Goal: Obtain resource: Download file/media

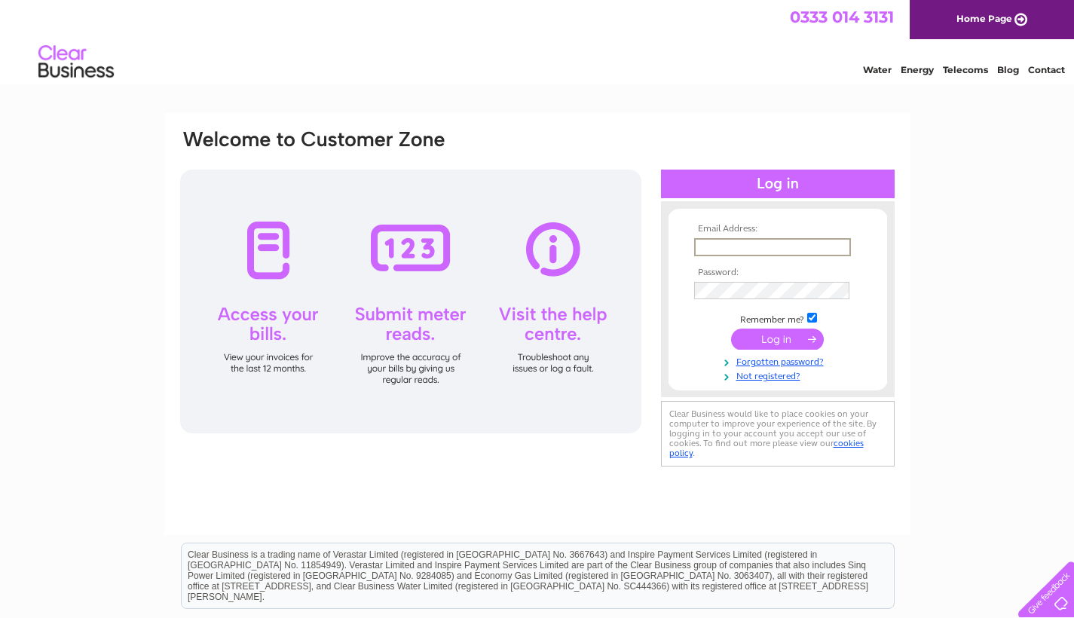
type input "annalisabattista@icloud.com"
click at [767, 338] on input "submit" at bounding box center [777, 337] width 93 height 21
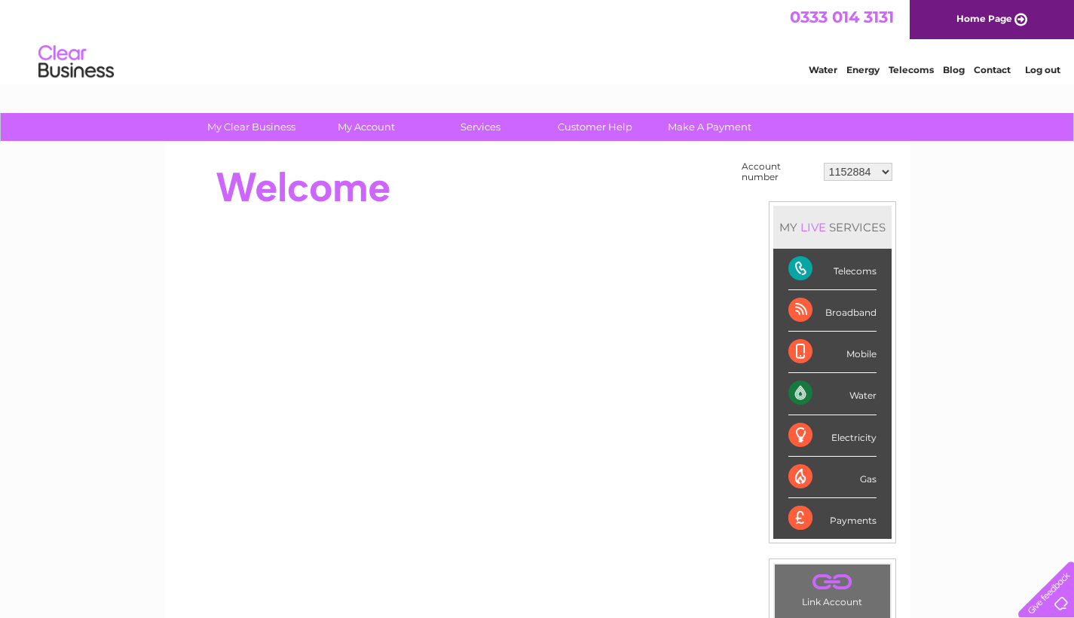
select select "30278328"
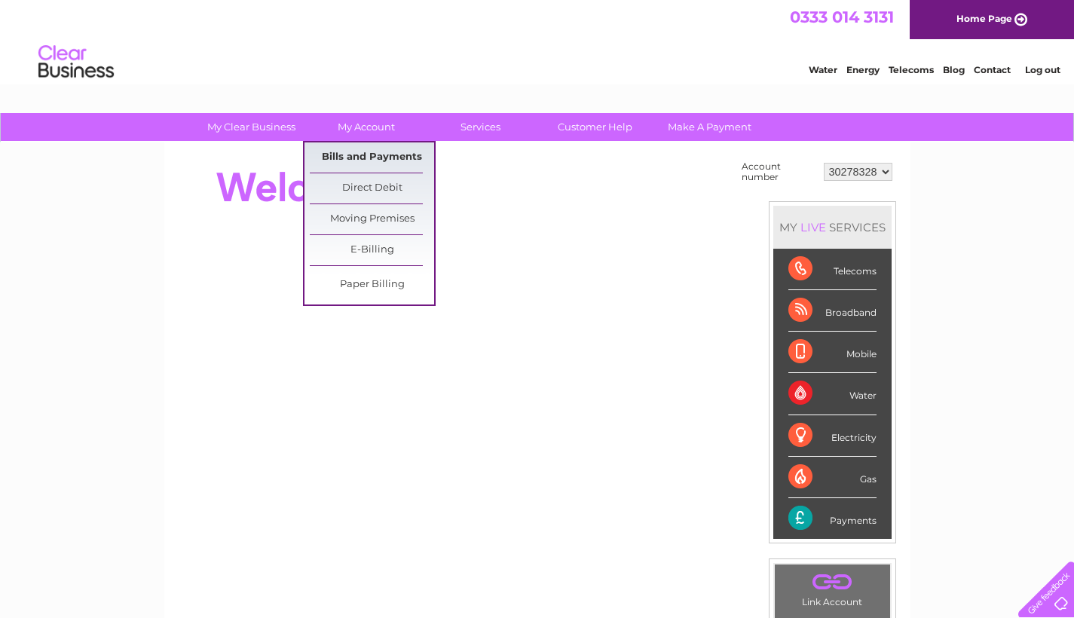
click at [396, 153] on link "Bills and Payments" at bounding box center [372, 157] width 124 height 30
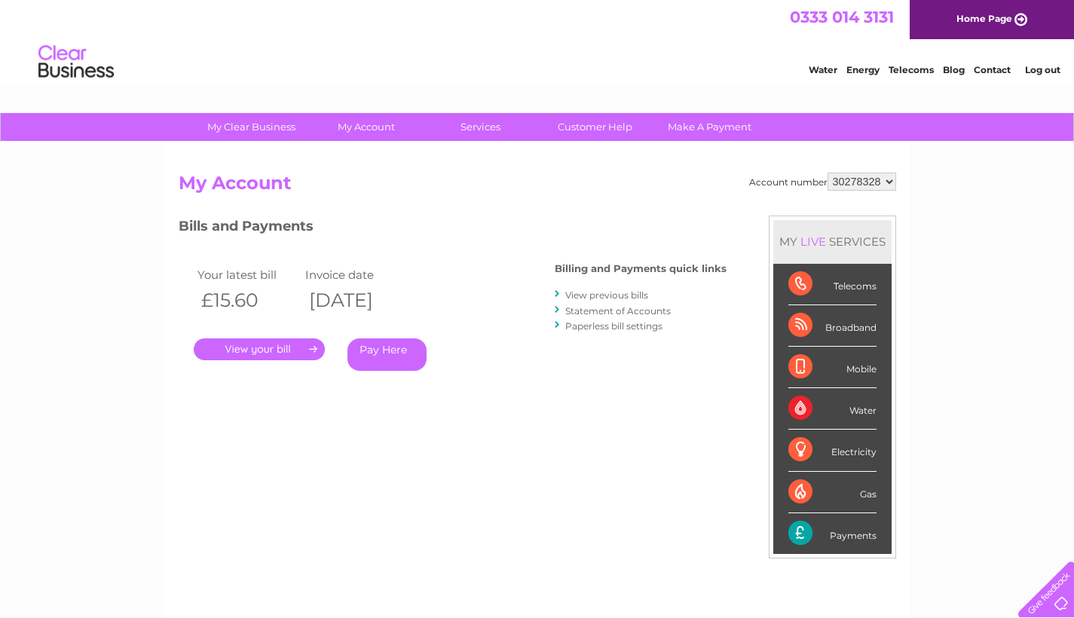
click at [574, 298] on link "View previous bills" at bounding box center [606, 294] width 83 height 11
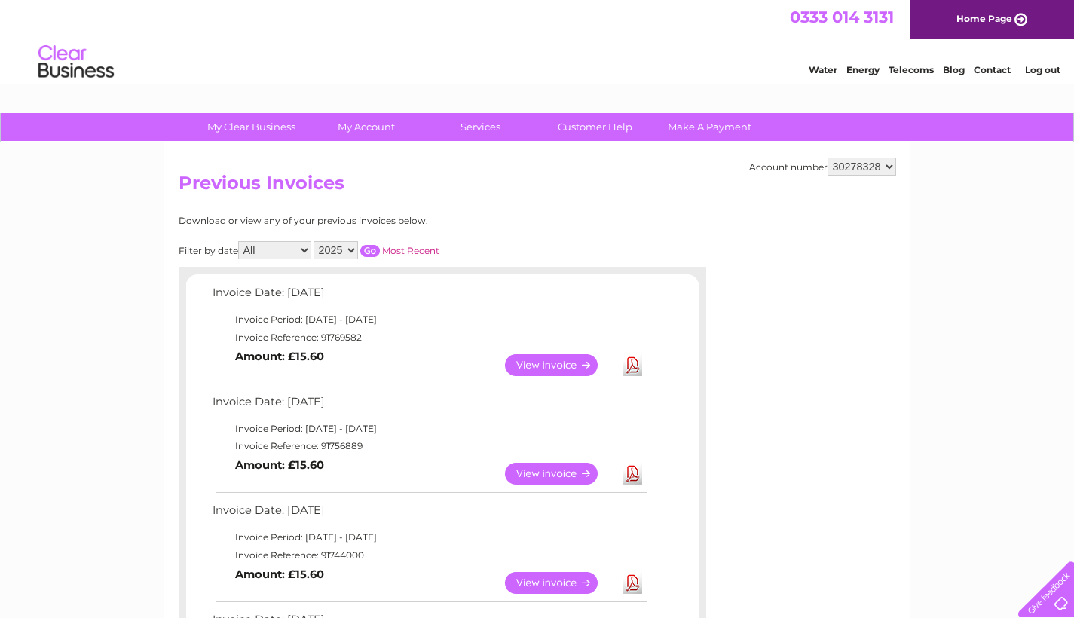
click at [537, 467] on link "View" at bounding box center [560, 474] width 111 height 22
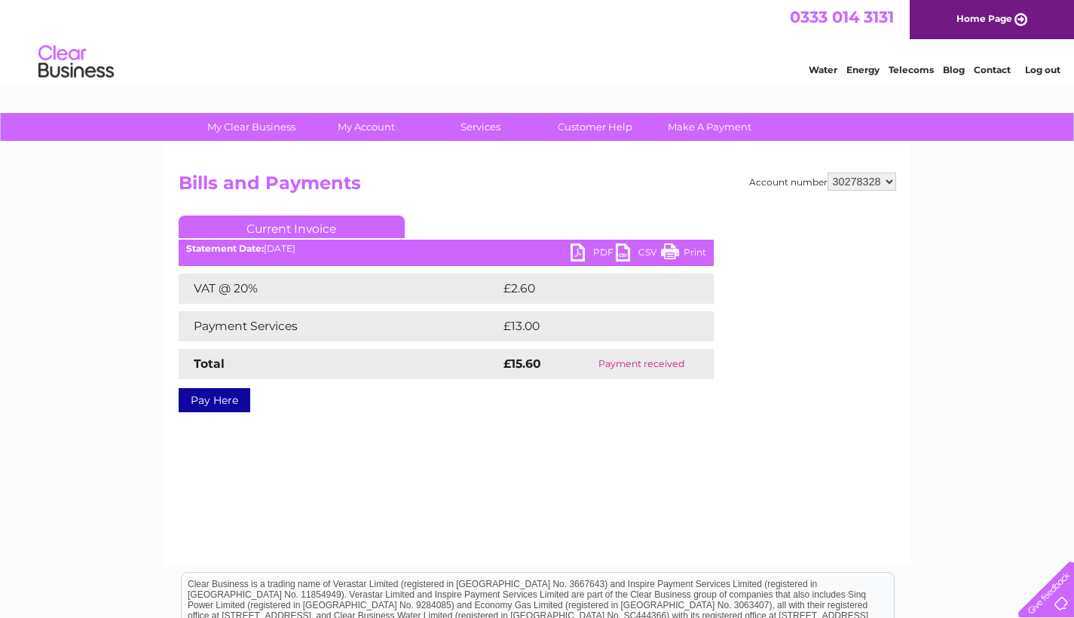
click at [698, 258] on link "Print" at bounding box center [683, 254] width 45 height 22
select select "1152884"
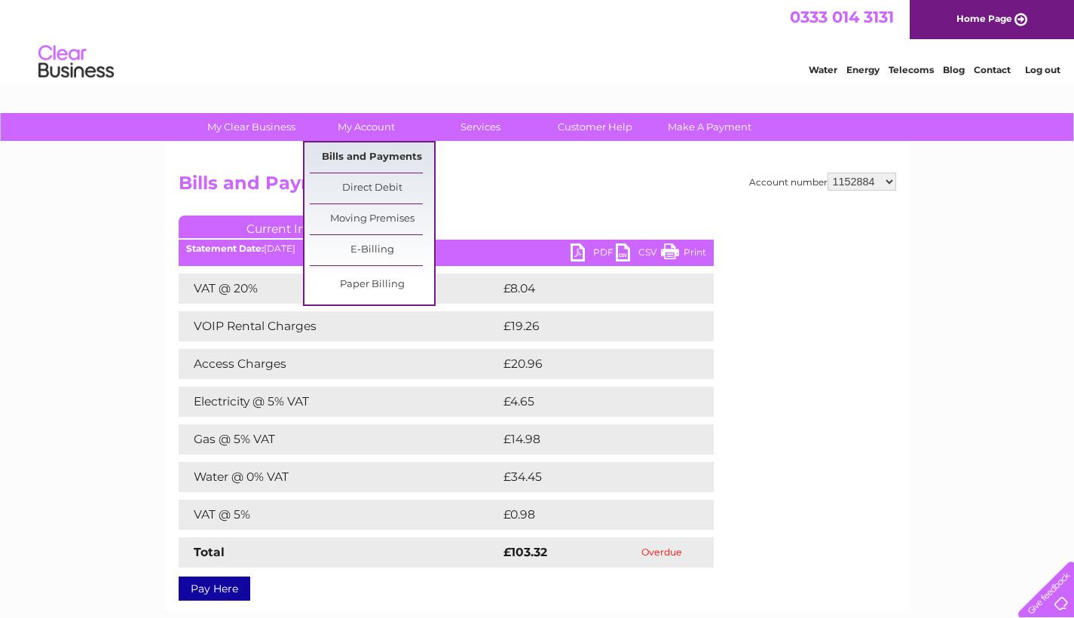
click at [375, 163] on link "Bills and Payments" at bounding box center [372, 157] width 124 height 30
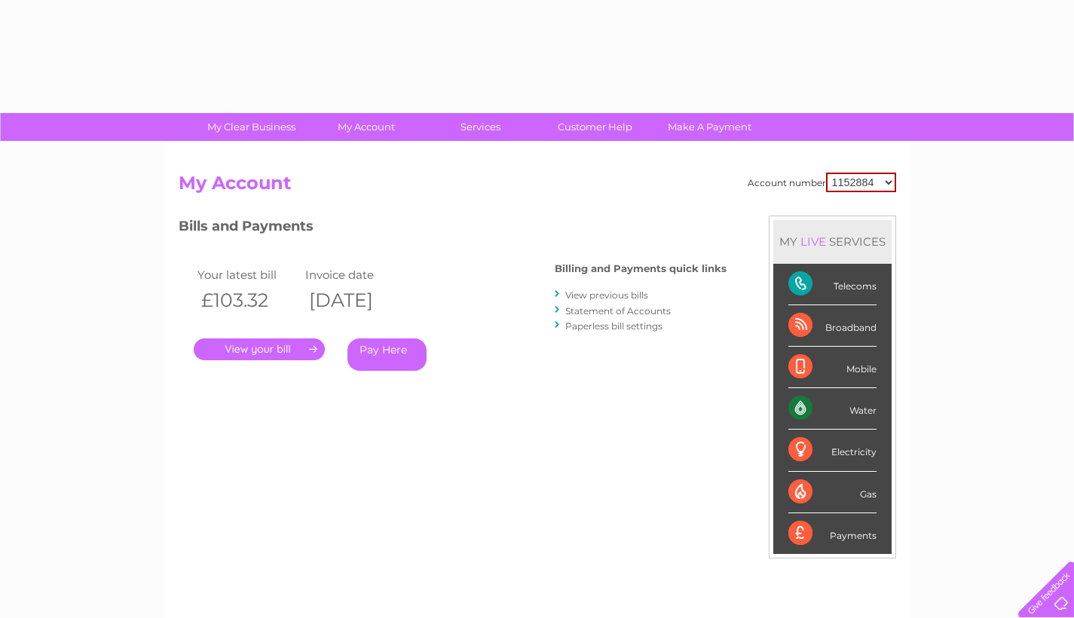
click at [604, 297] on link "View previous bills" at bounding box center [606, 294] width 83 height 11
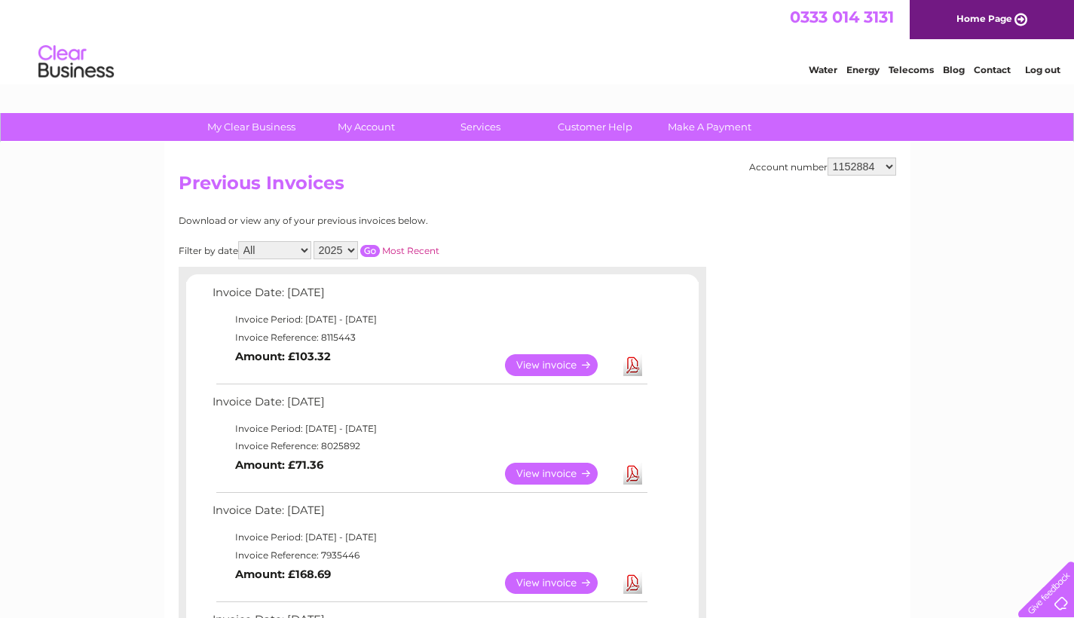
click at [573, 368] on link "View" at bounding box center [560, 365] width 111 height 22
click at [534, 368] on link "View" at bounding box center [560, 365] width 111 height 22
click at [633, 473] on link "Download" at bounding box center [632, 474] width 19 height 22
click at [564, 477] on link "View" at bounding box center [560, 474] width 111 height 22
click at [565, 363] on link "View" at bounding box center [560, 365] width 111 height 22
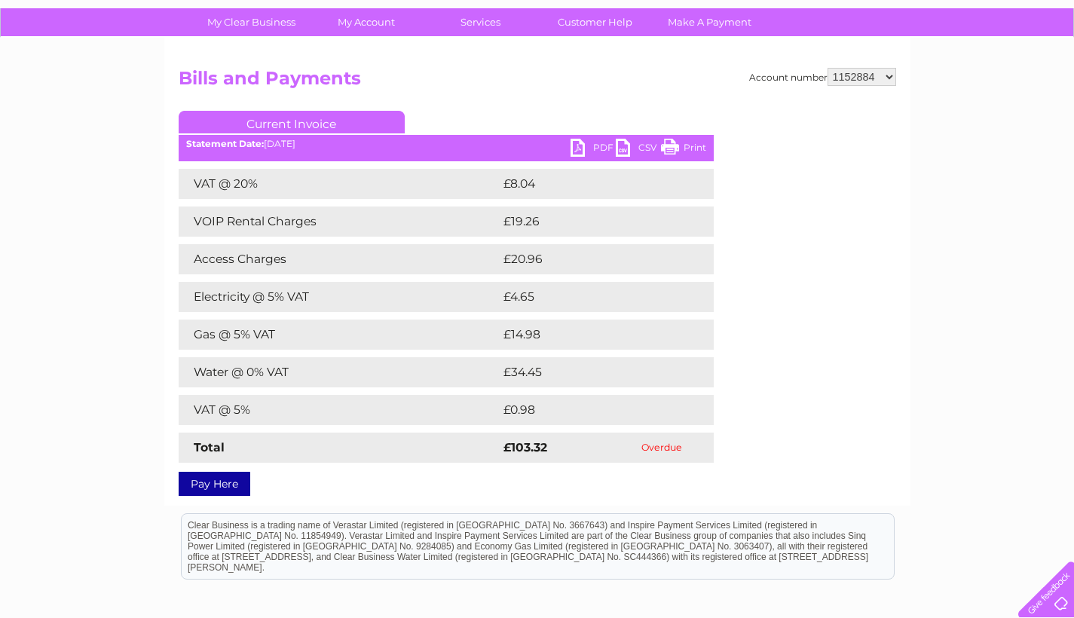
scroll to position [103, 0]
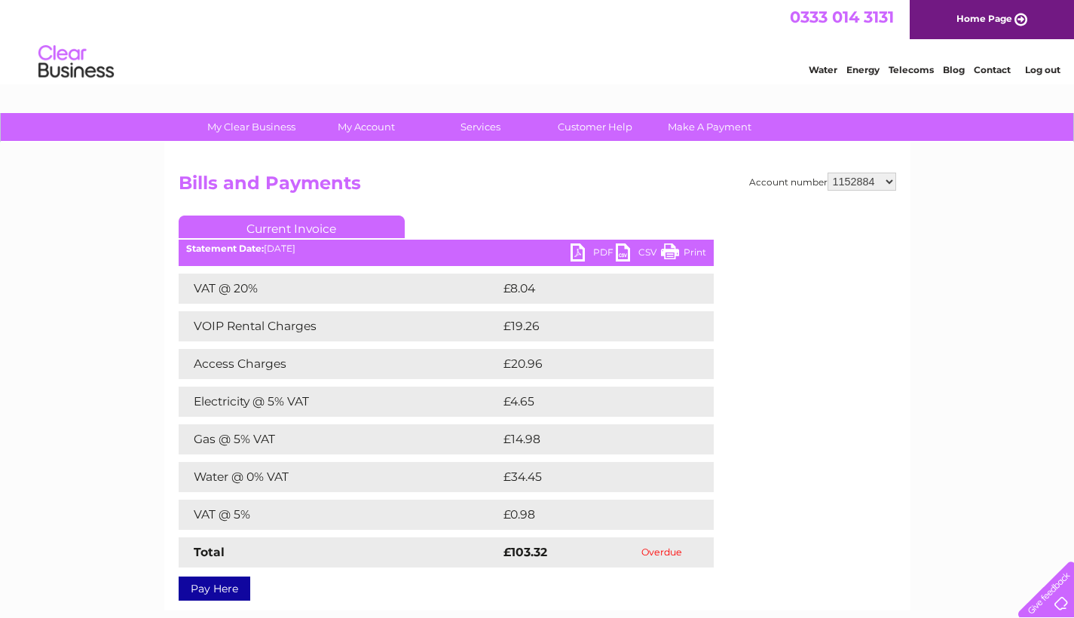
click at [664, 552] on td "Overdue" at bounding box center [662, 552] width 104 height 30
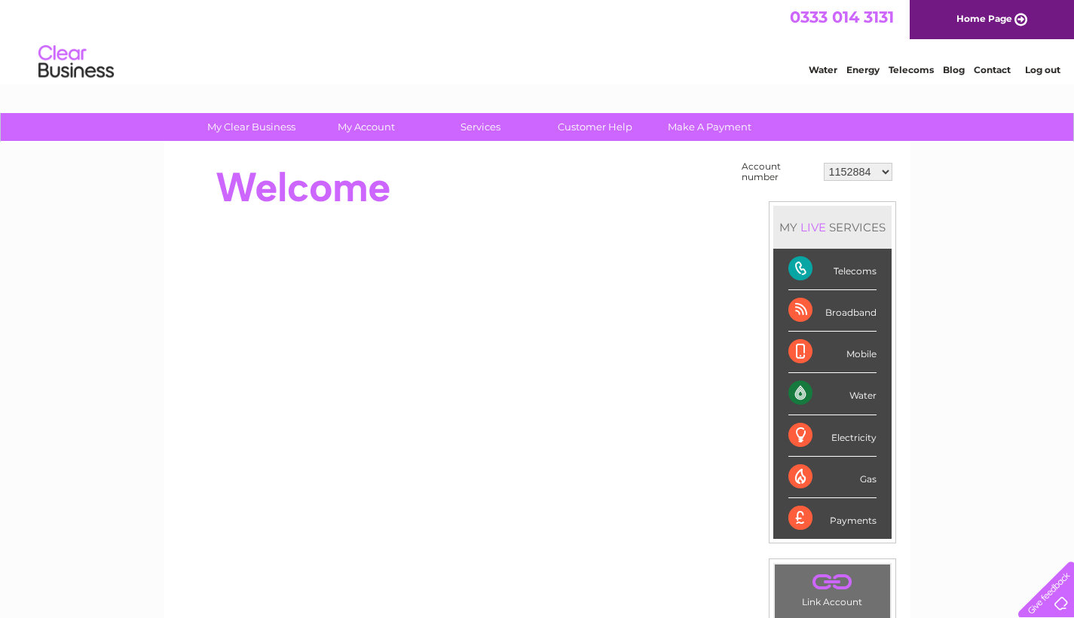
click at [842, 172] on select "1152884 30278328" at bounding box center [858, 172] width 69 height 18
click at [841, 169] on select "1152884 30278328" at bounding box center [858, 172] width 69 height 18
select select "30278328"
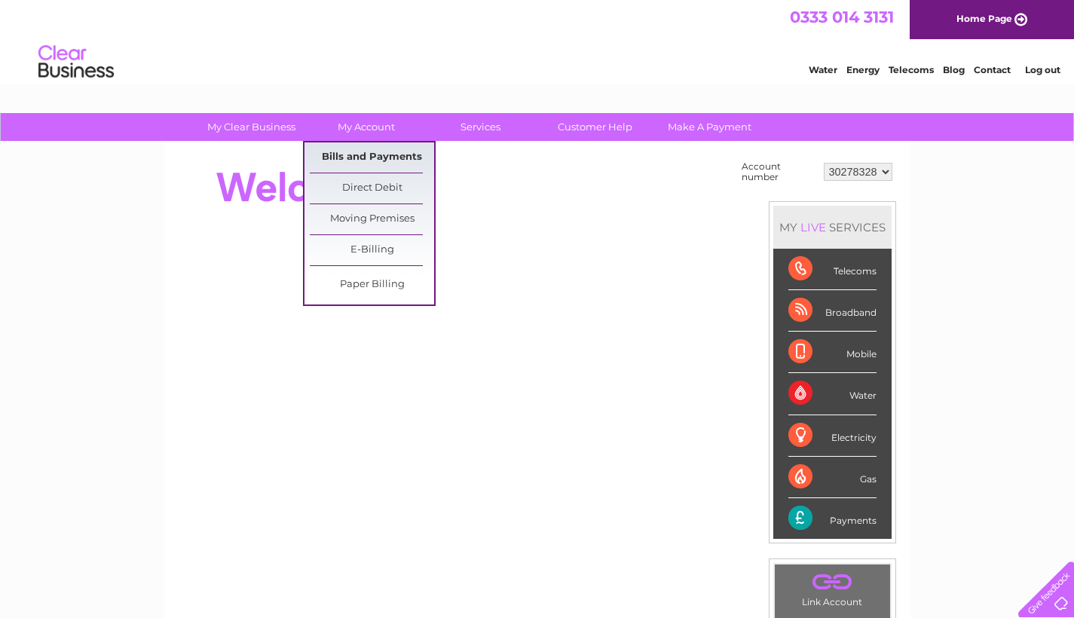
click at [374, 159] on link "Bills and Payments" at bounding box center [372, 157] width 124 height 30
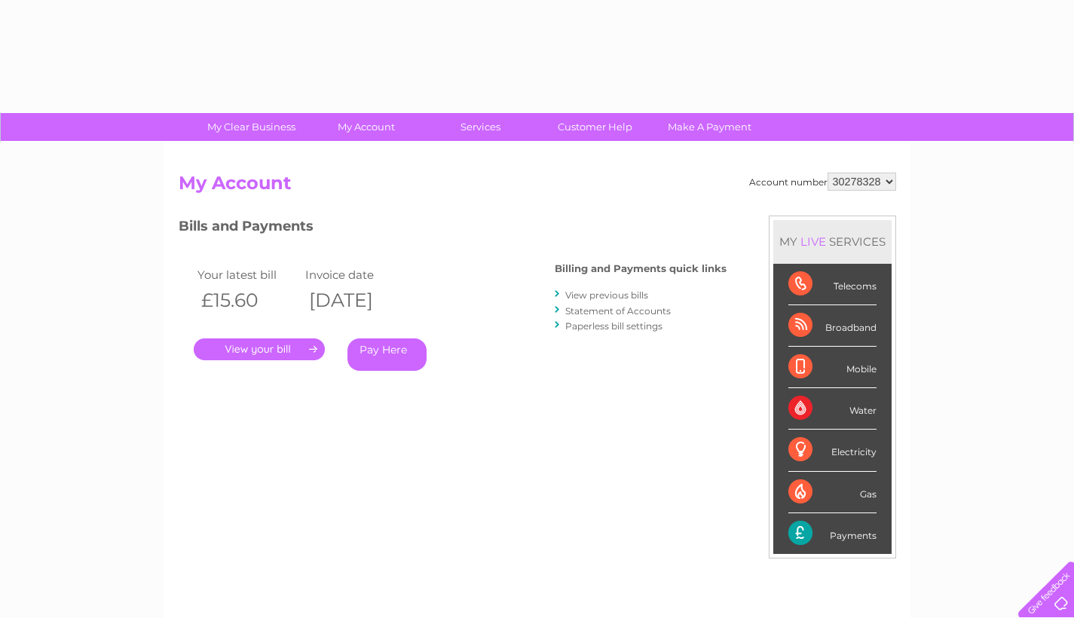
click at [586, 292] on link "View previous bills" at bounding box center [606, 294] width 83 height 11
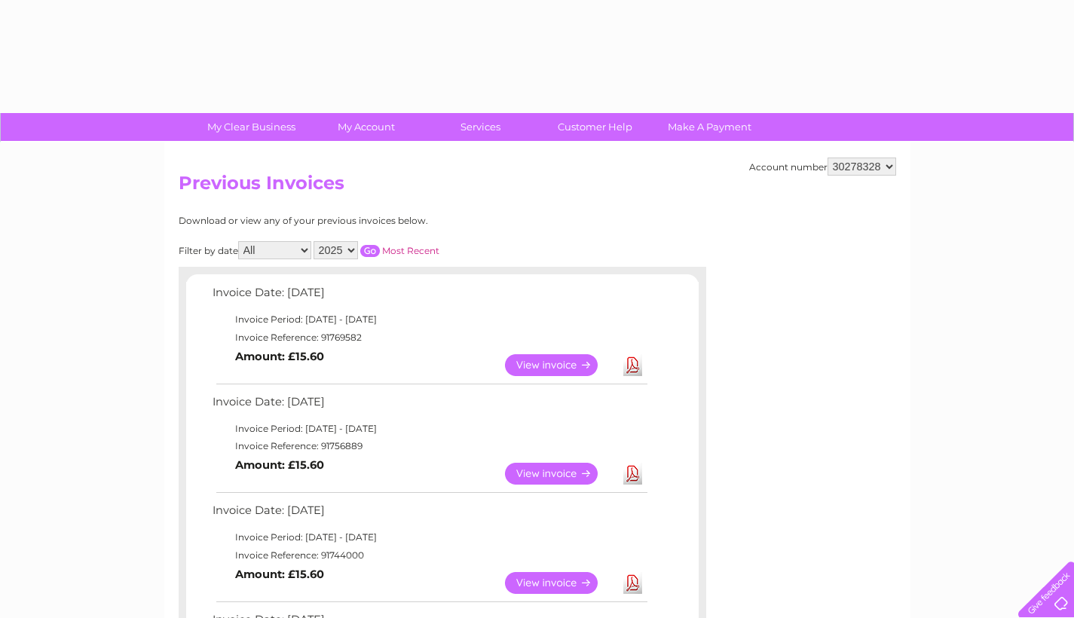
click at [559, 470] on link "View" at bounding box center [560, 474] width 111 height 22
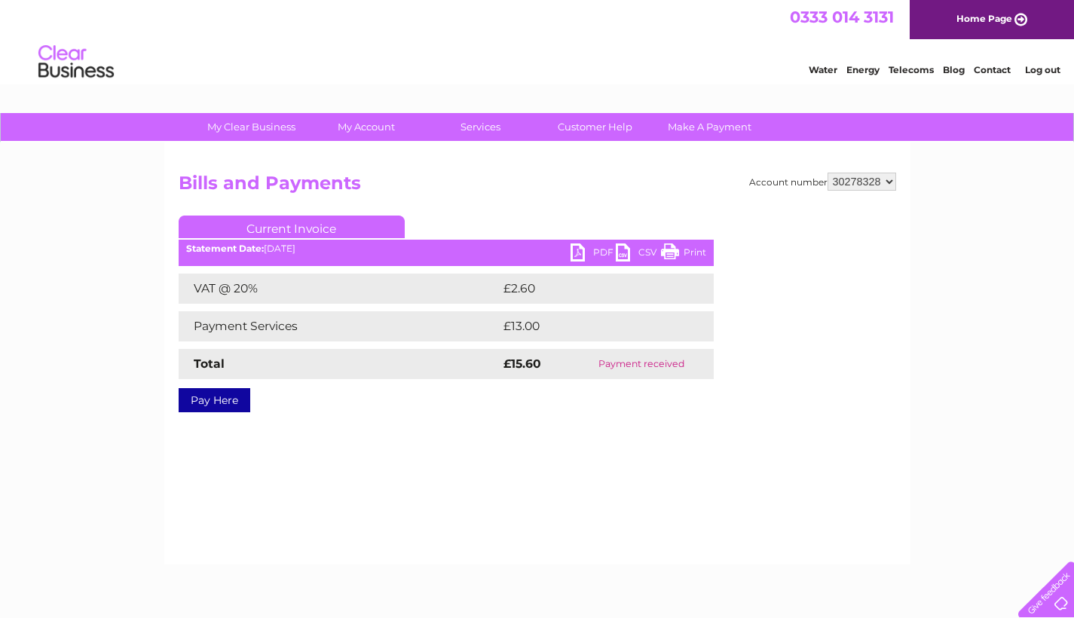
click at [681, 254] on link "Print" at bounding box center [683, 254] width 45 height 22
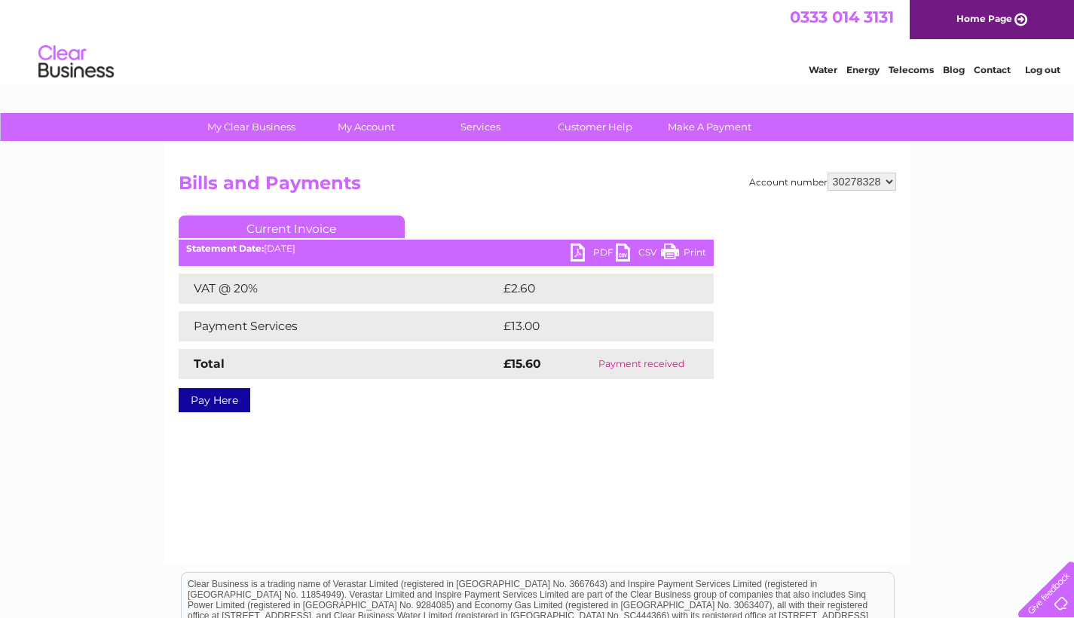
select select "1152884"
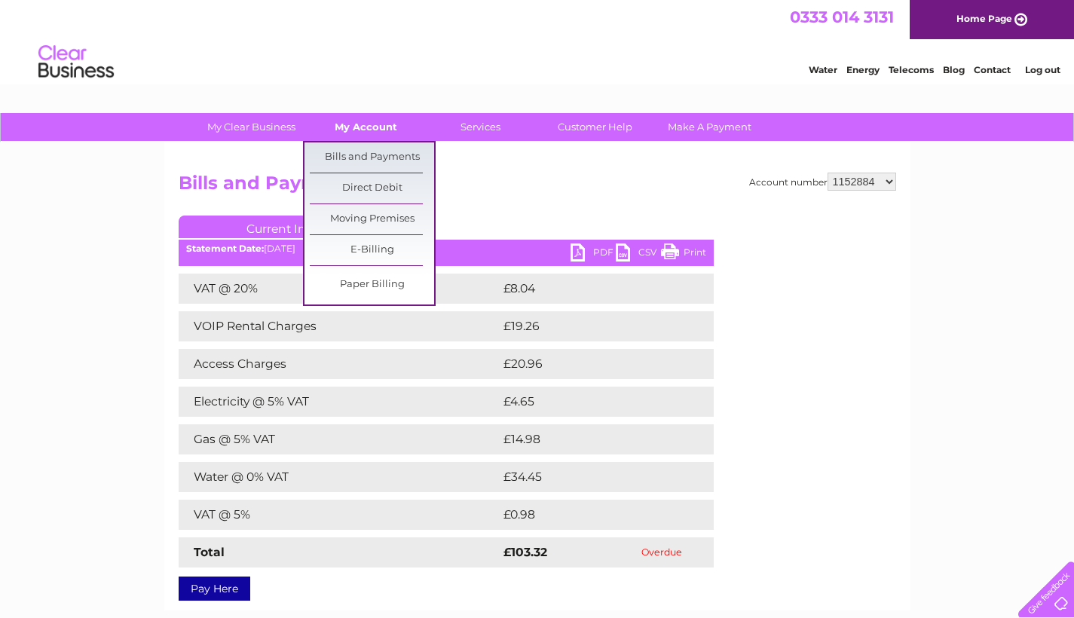
click at [375, 121] on link "My Account" at bounding box center [366, 127] width 124 height 28
click at [360, 158] on link "Bills and Payments" at bounding box center [372, 157] width 124 height 30
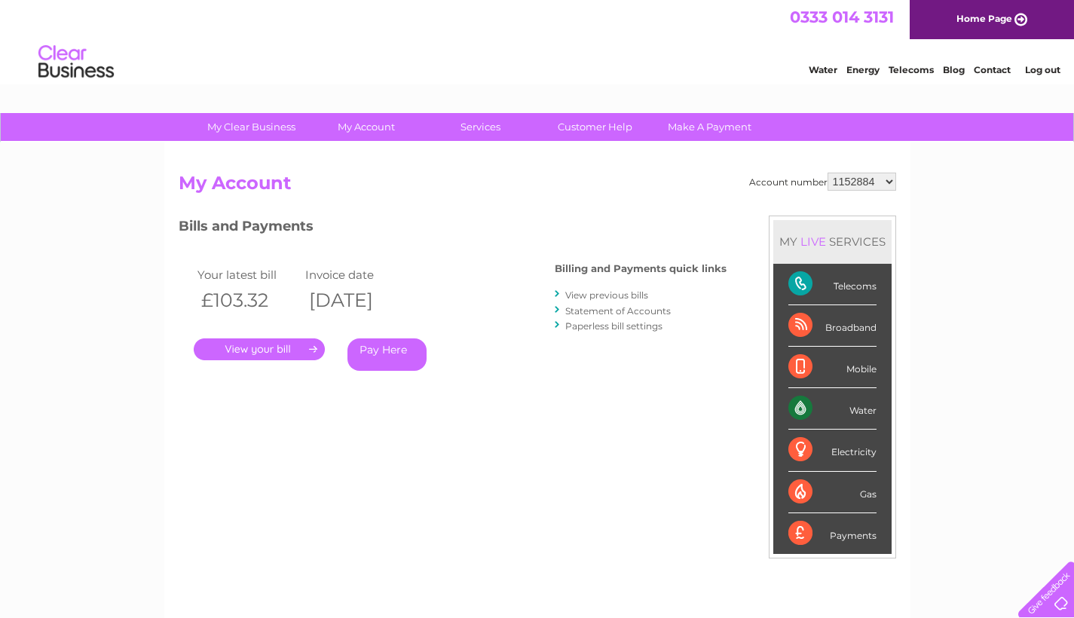
click at [642, 289] on link "View previous bills" at bounding box center [606, 294] width 83 height 11
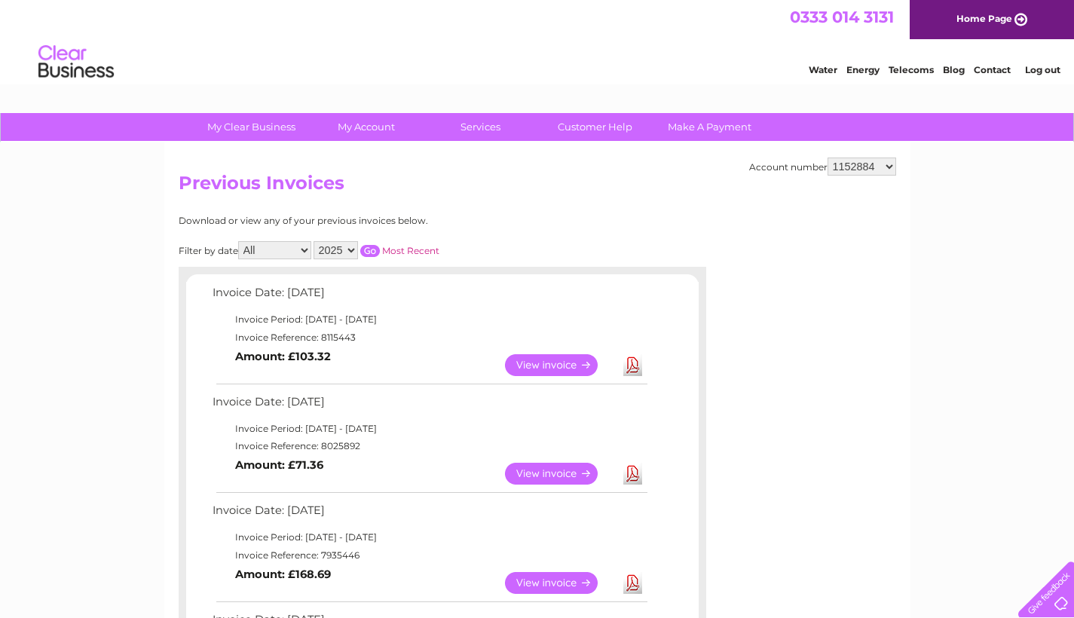
click at [574, 466] on link "View" at bounding box center [560, 474] width 111 height 22
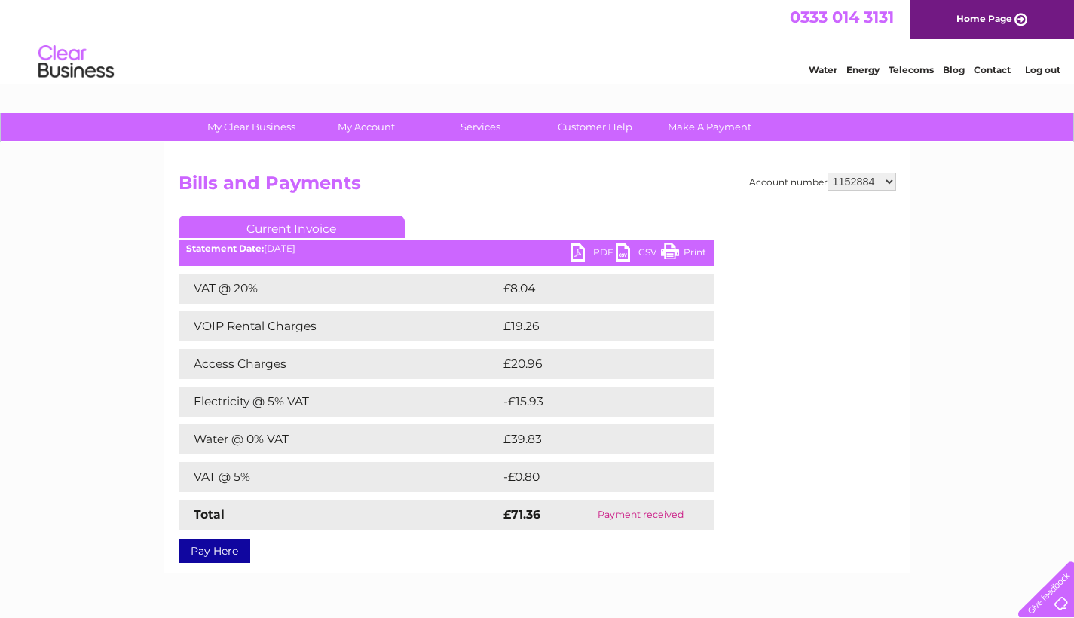
click at [684, 254] on link "Print" at bounding box center [683, 254] width 45 height 22
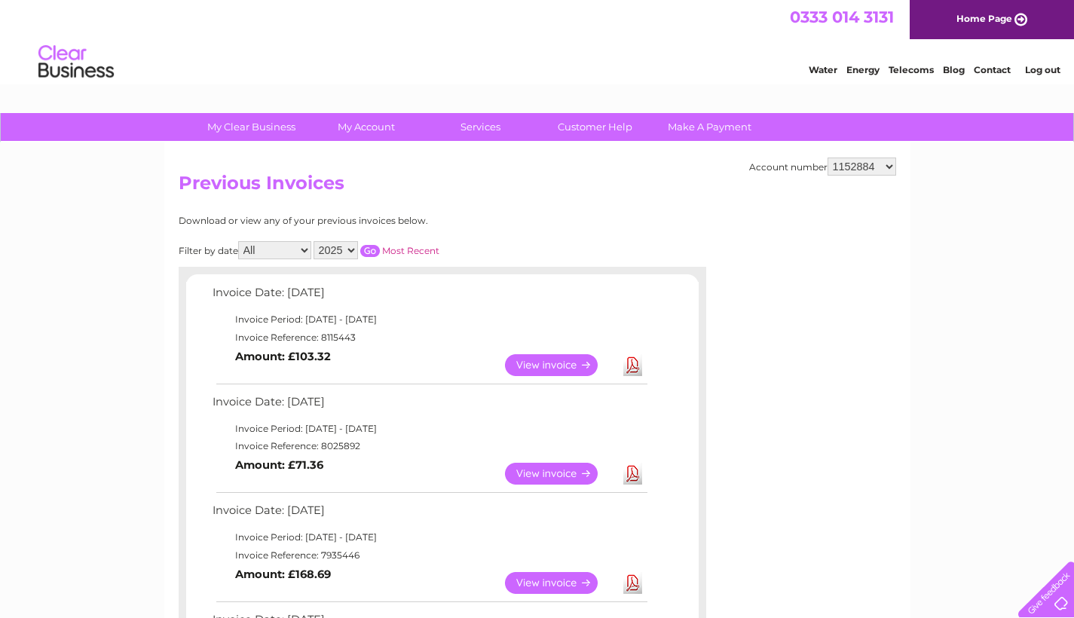
select select "30278328"
click at [568, 574] on link "View" at bounding box center [560, 583] width 111 height 22
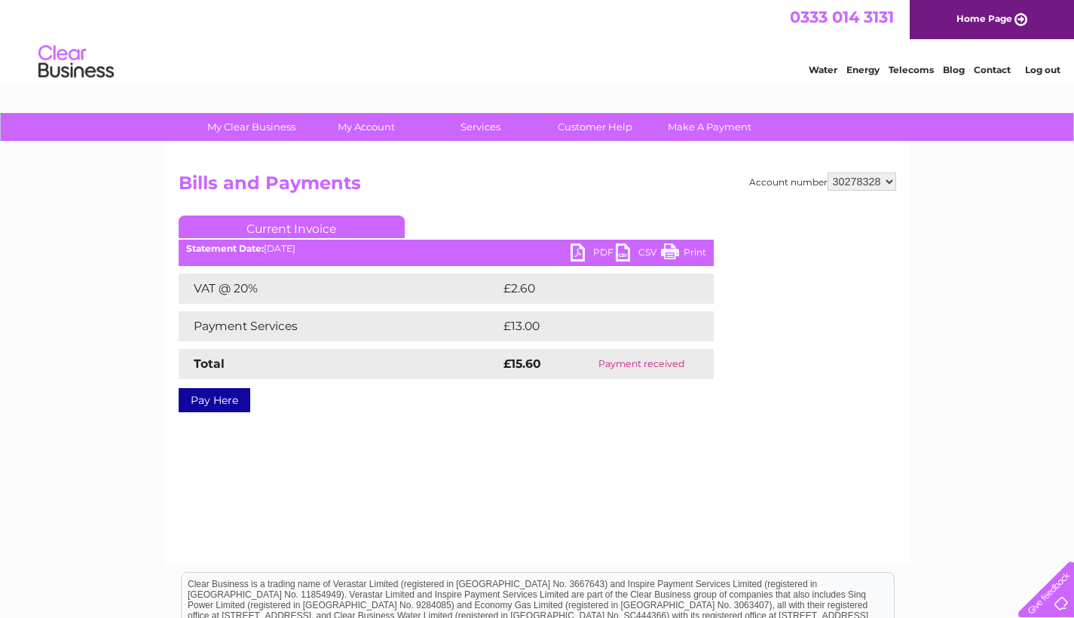
click at [833, 191] on h2 "Bills and Payments" at bounding box center [538, 187] width 718 height 29
select select "1152884"
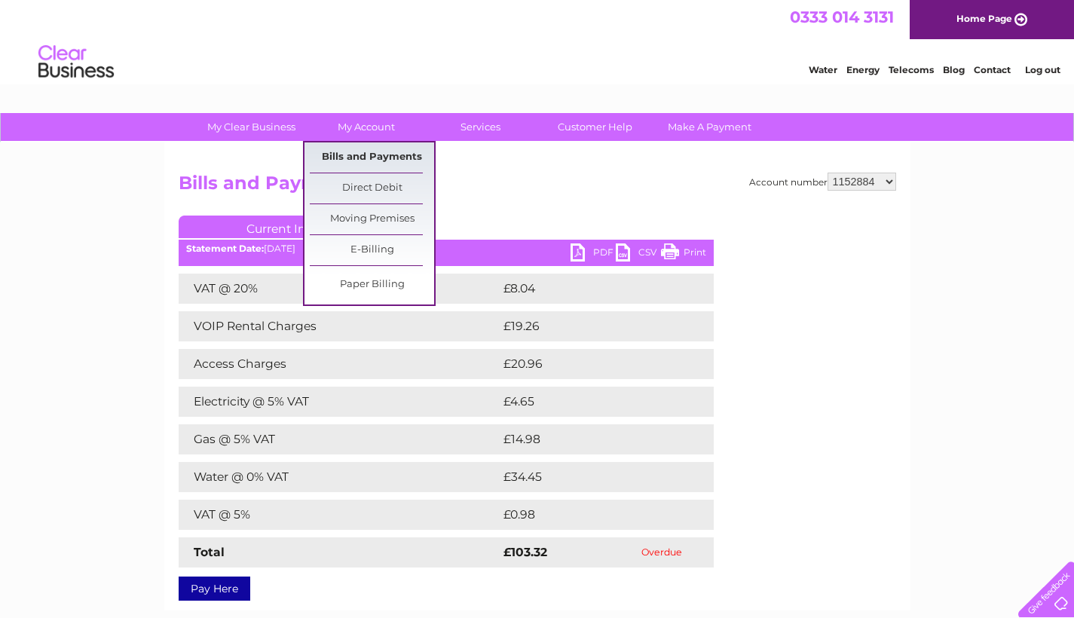
click at [368, 157] on link "Bills and Payments" at bounding box center [372, 157] width 124 height 30
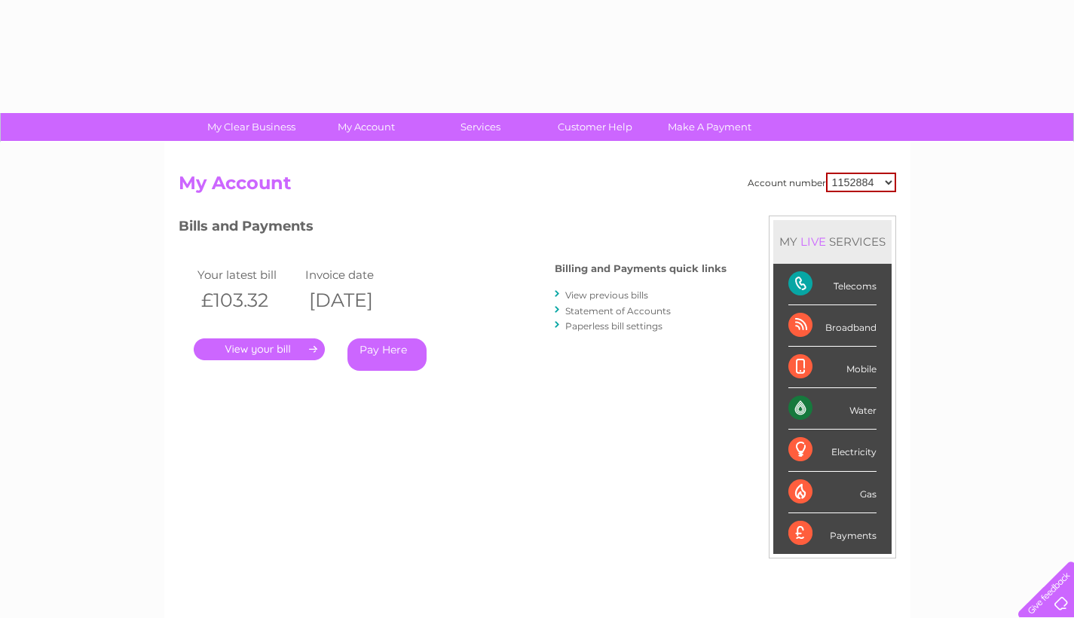
click at [593, 294] on link "View previous bills" at bounding box center [606, 294] width 83 height 11
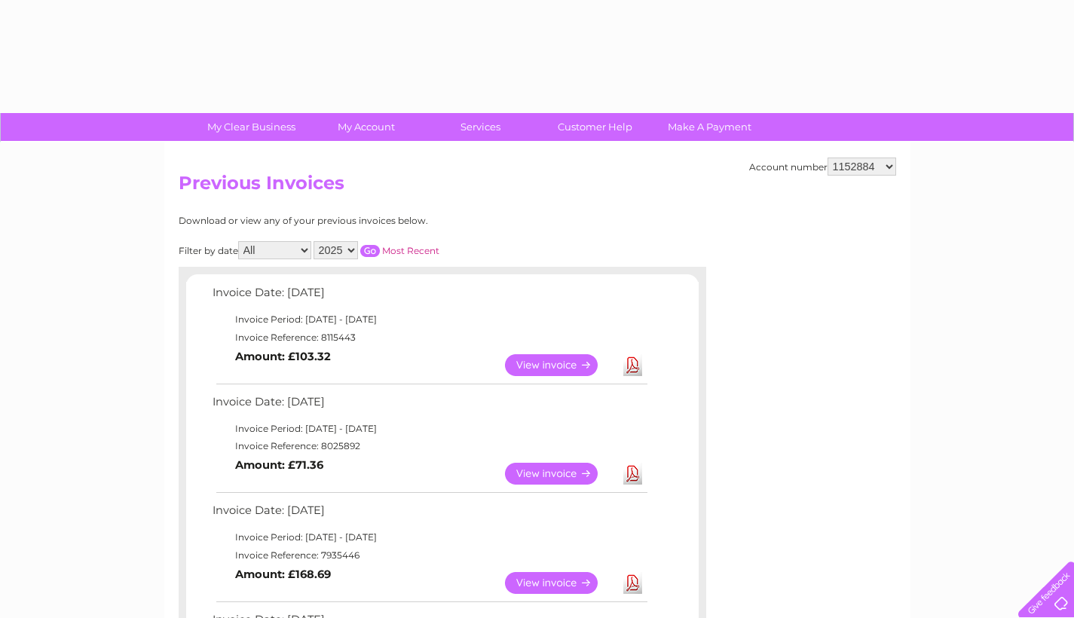
click at [561, 573] on link "View" at bounding box center [560, 583] width 111 height 22
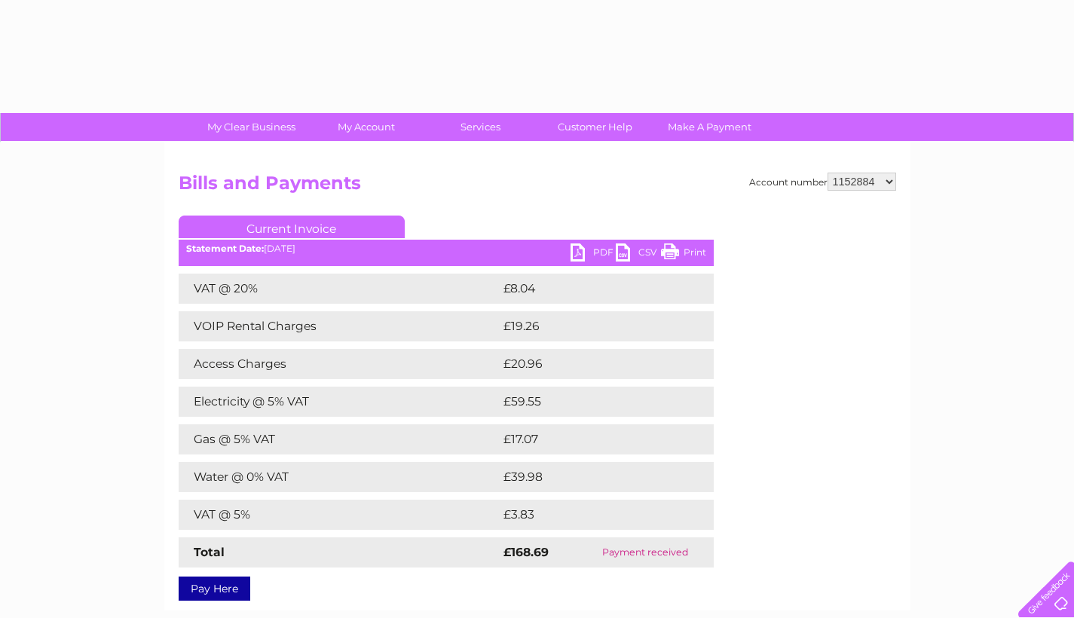
click at [691, 254] on link "Print" at bounding box center [683, 254] width 45 height 22
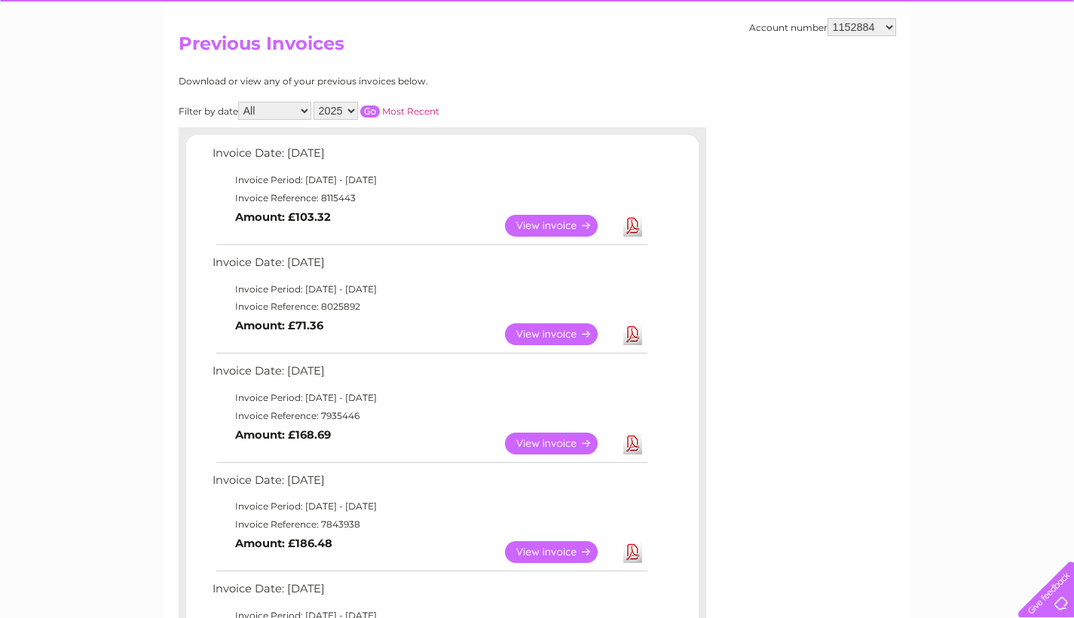
scroll to position [156, 0]
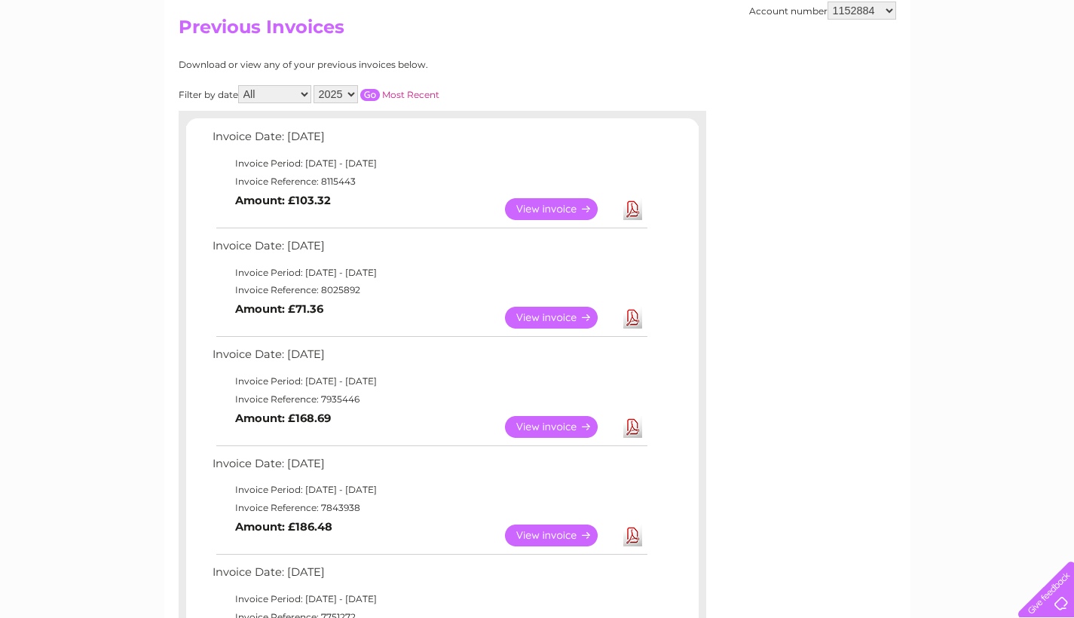
click at [529, 525] on link "View" at bounding box center [560, 536] width 111 height 22
